Goal: Find contact information: Find contact information

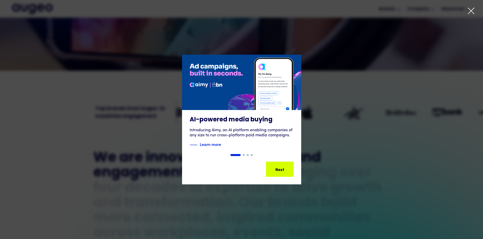
click at [316, 139] on div "1 of 4" at bounding box center [241, 120] width 483 height 130
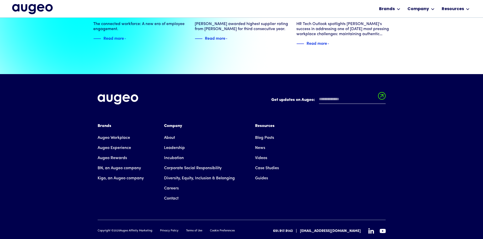
scroll to position [1160, 0]
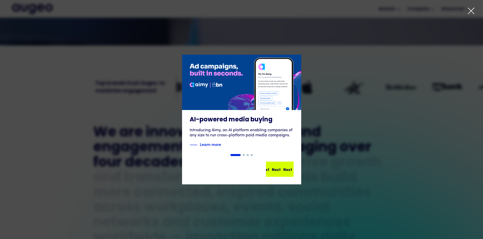
click at [280, 171] on div "Next Next Next Next" at bounding box center [282, 169] width 46 height 6
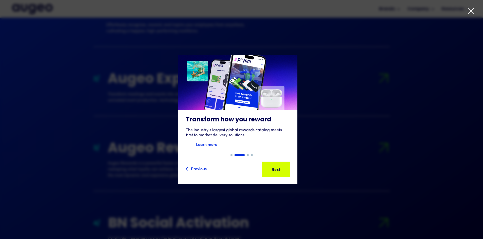
scroll to position [562, 0]
click at [470, 8] on icon at bounding box center [471, 11] width 8 height 8
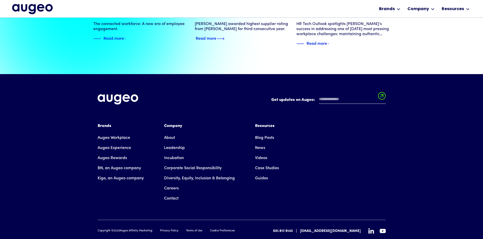
scroll to position [1160, 0]
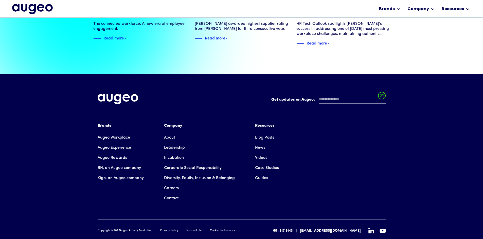
click at [173, 143] on link "Leadership" at bounding box center [174, 148] width 21 height 10
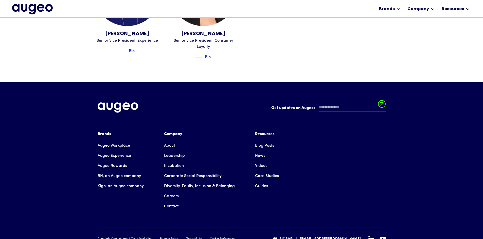
click at [167, 202] on link "Contact" at bounding box center [171, 207] width 14 height 10
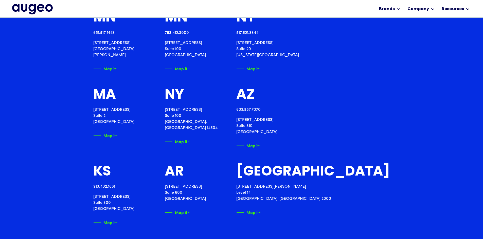
scroll to position [638, 0]
click at [63, 141] on div "Locations across the globe MN HQ 651.917.9143 2561 Territorial Road St. Paul, M…" at bounding box center [241, 146] width 483 height 369
